Goal: Information Seeking & Learning: Find contact information

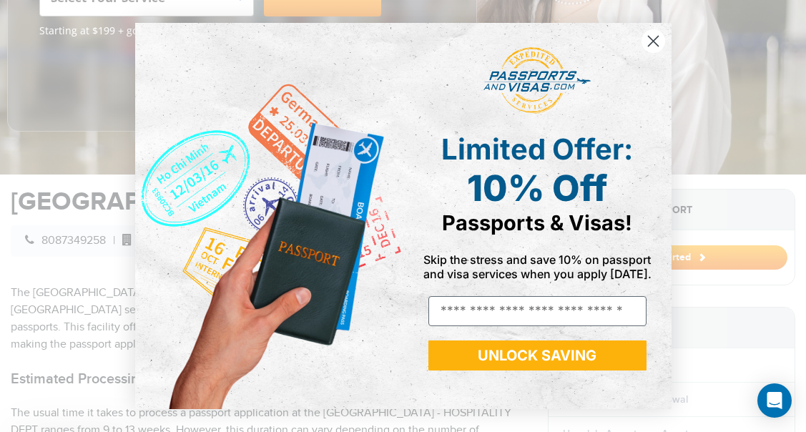
scroll to position [325, 0]
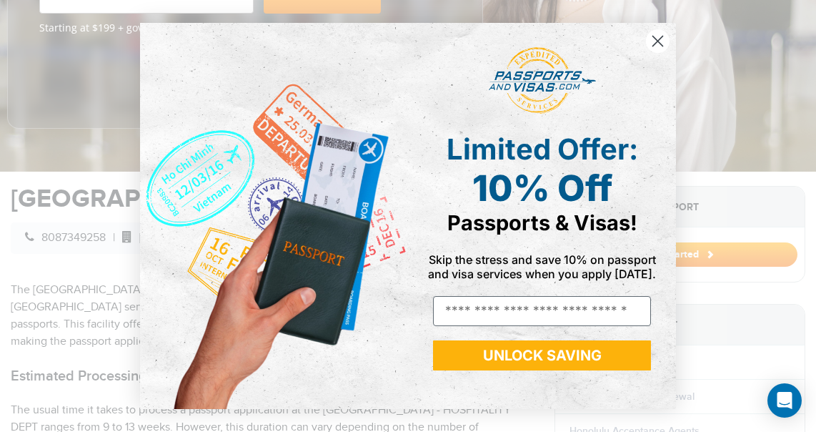
drag, startPoint x: 811, startPoint y: 67, endPoint x: 829, endPoint y: 113, distance: 49.4
click at [664, 41] on circle "Close dialog" at bounding box center [658, 41] width 24 height 24
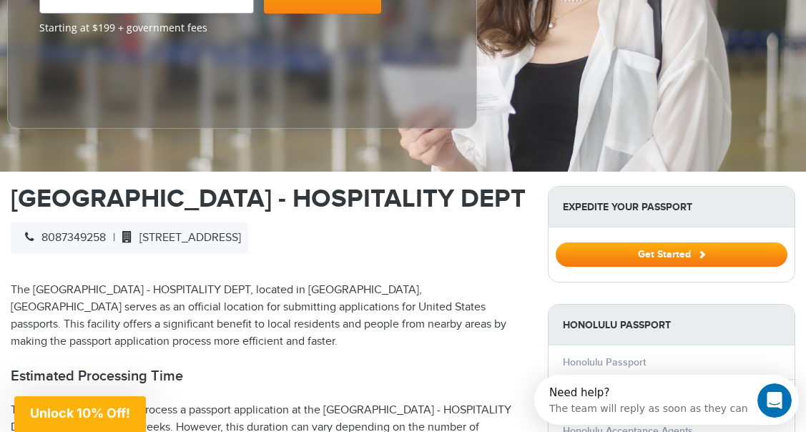
click at [355, 339] on p "The [GEOGRAPHIC_DATA] - HOSPITALITY DEPT, located in [GEOGRAPHIC_DATA], [GEOGRA…" at bounding box center [268, 316] width 515 height 69
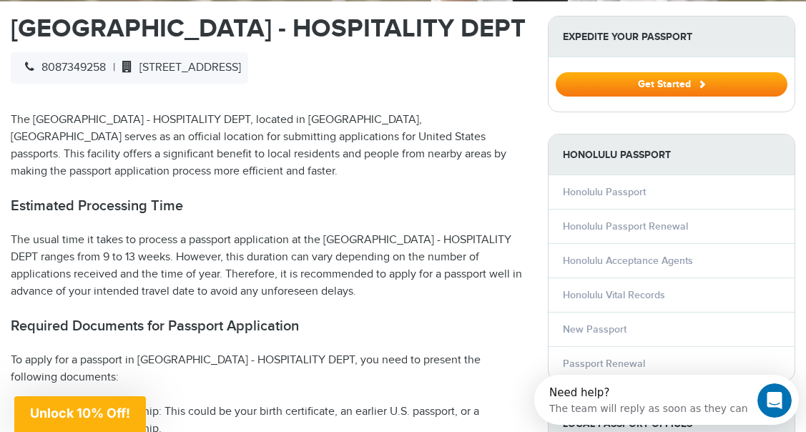
scroll to position [523, 0]
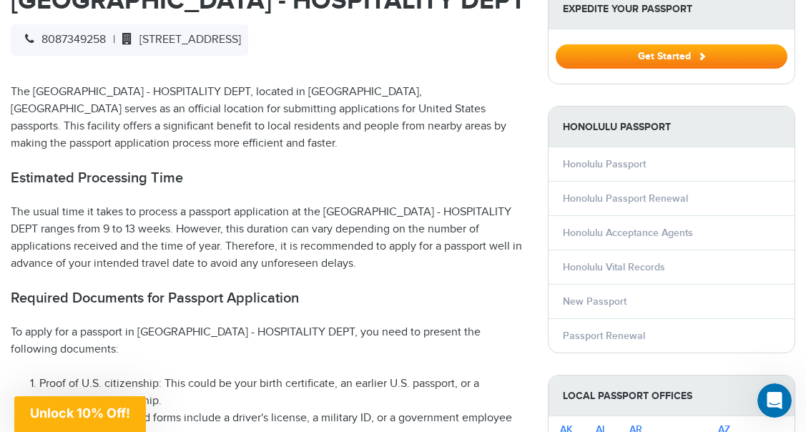
click at [44, 272] on p "The usual time it takes to process a passport application at the [GEOGRAPHIC_DA…" at bounding box center [268, 238] width 515 height 69
click at [464, 272] on p "The usual time it takes to process a passport application at the [GEOGRAPHIC_DA…" at bounding box center [268, 238] width 515 height 69
click at [460, 272] on p "The usual time it takes to process a passport application at the [GEOGRAPHIC_DA…" at bounding box center [268, 238] width 515 height 69
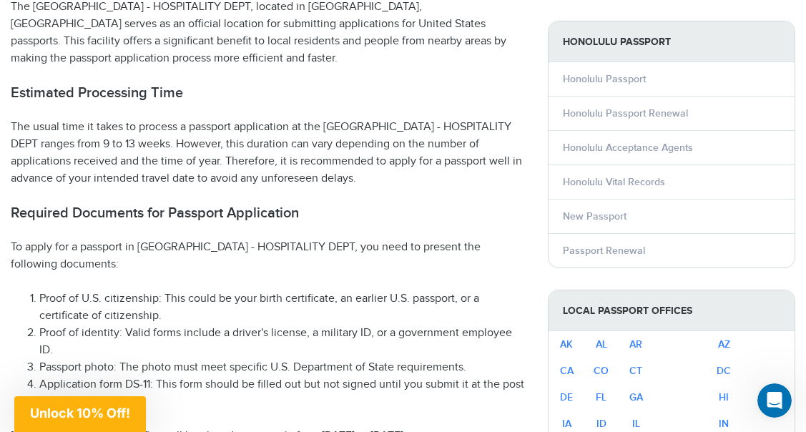
scroll to position [693, 0]
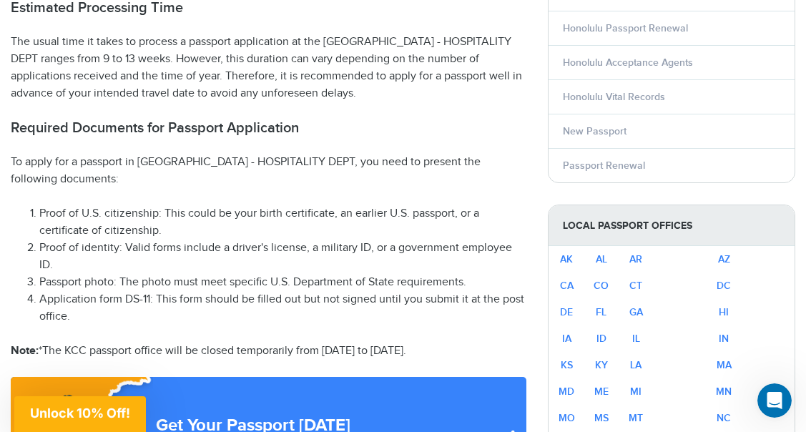
click at [287, 325] on li "Application form DS-11: This form should be filled out but not signed until you…" at bounding box center [282, 308] width 487 height 34
click at [386, 321] on li "Application form DS-11: This form should be filled out but not signed until you…" at bounding box center [282, 308] width 487 height 34
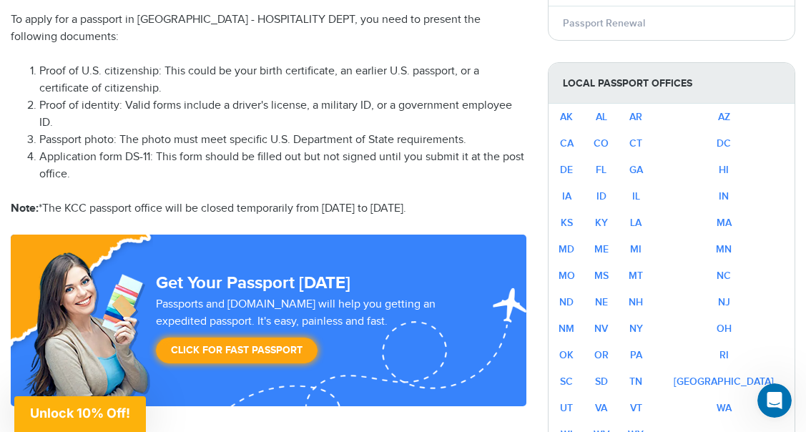
scroll to position [892, 0]
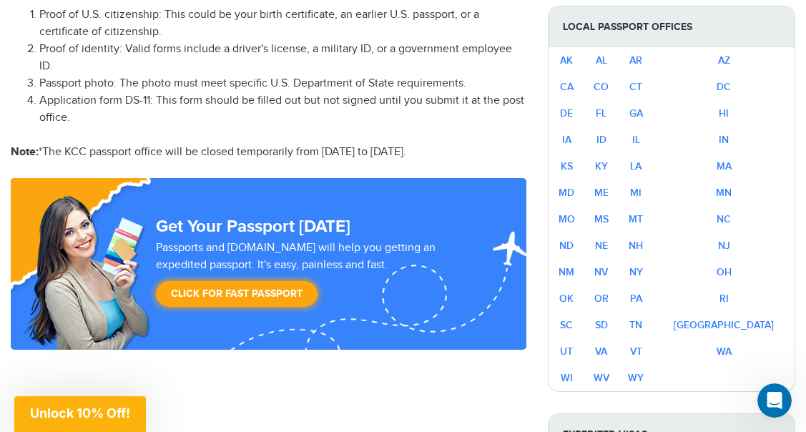
click at [480, 158] on p "Note: *The KCC passport office will be closed temporarily from [DATE] to [DATE]." at bounding box center [268, 152] width 515 height 17
click at [482, 161] on p "Note: *The KCC passport office will be closed temporarily from [DATE] to [DATE]." at bounding box center [268, 152] width 515 height 17
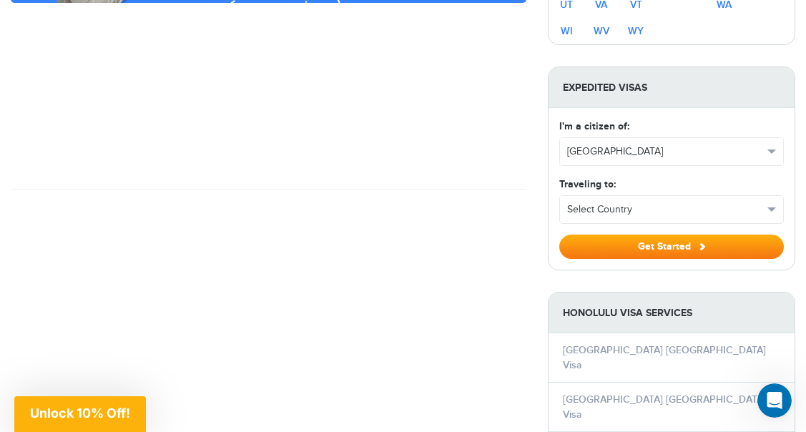
scroll to position [1515, 0]
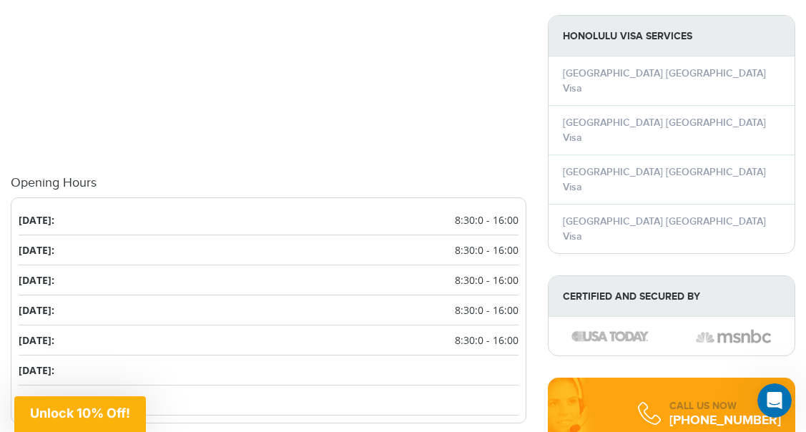
drag, startPoint x: 457, startPoint y: 229, endPoint x: 518, endPoint y: 228, distance: 60.8
click at [518, 227] on span "8:30:0 - 16:00" at bounding box center [487, 219] width 64 height 15
copy span "8:30:0 - 16:00"
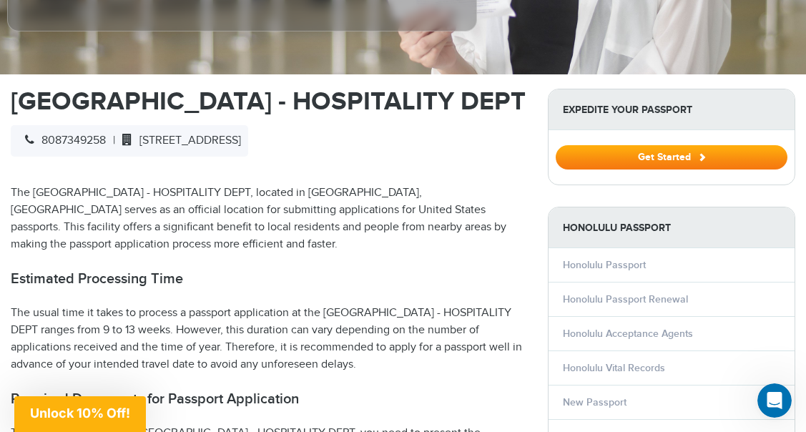
scroll to position [401, 0]
